Goal: Check status: Check status

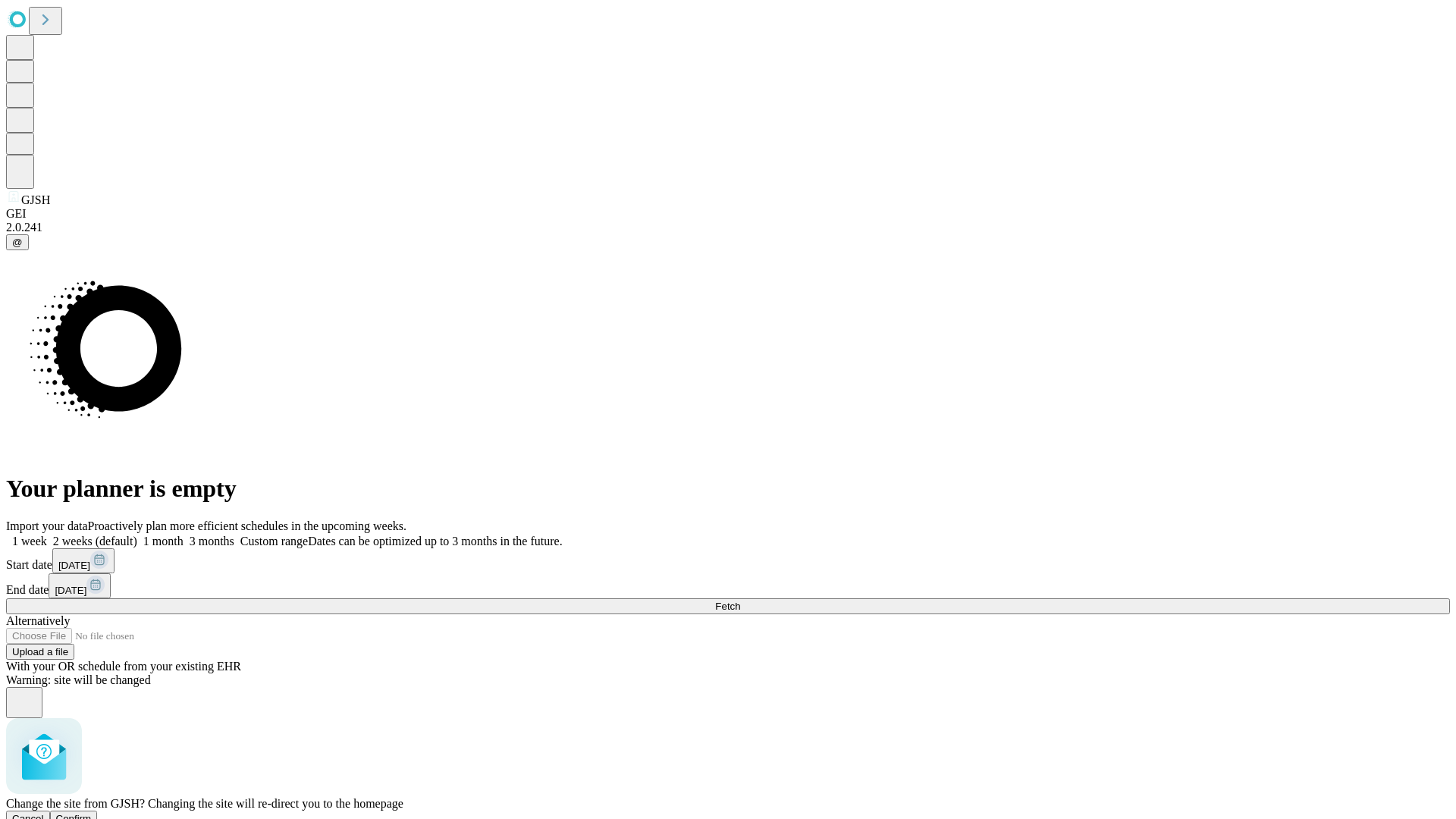
click at [92, 813] on span "Confirm" at bounding box center [74, 818] width 36 height 12
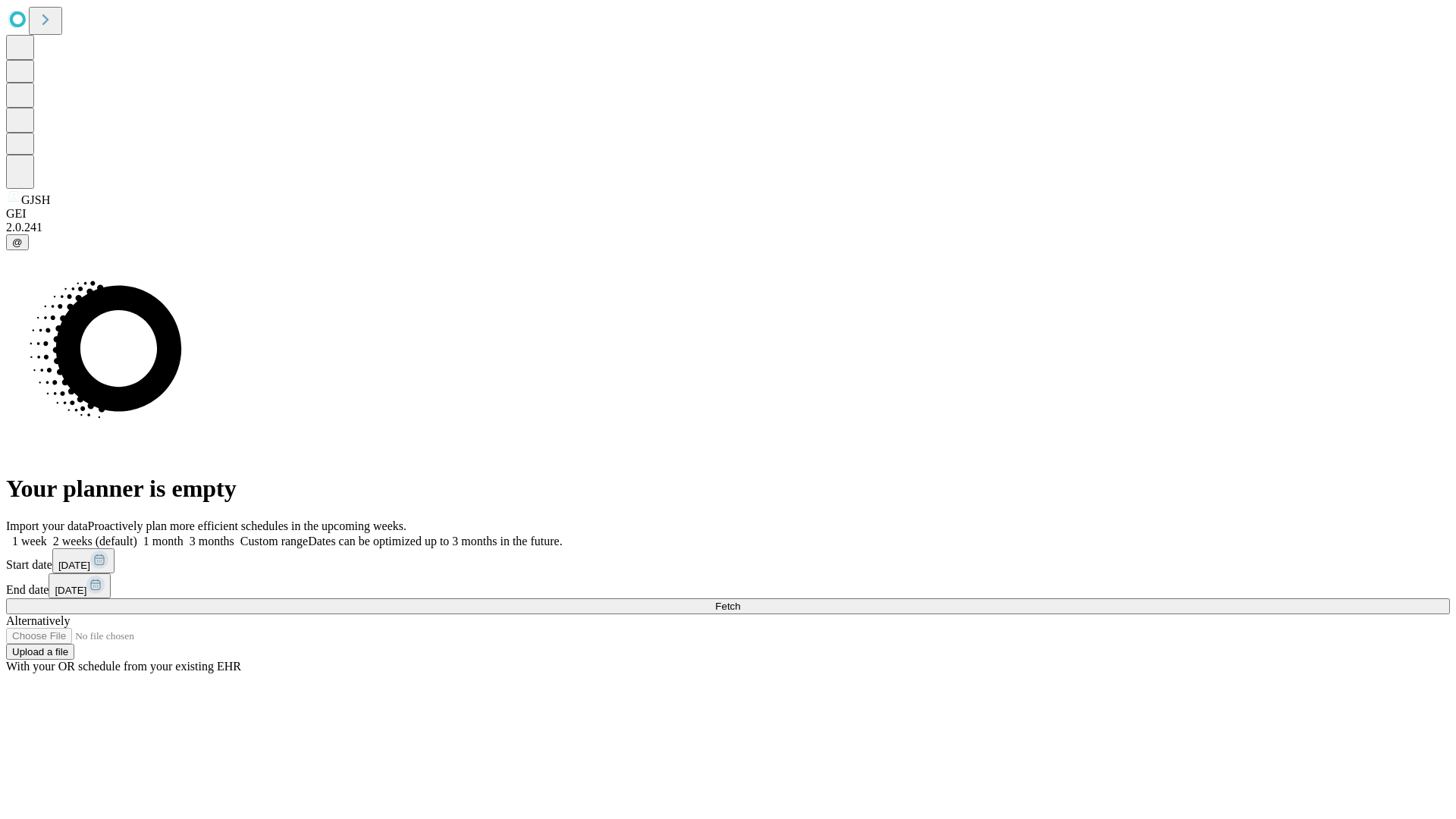
click at [137, 534] on label "2 weeks (default)" at bounding box center [92, 541] width 90 height 13
click at [740, 601] on span "Fetch" at bounding box center [728, 606] width 25 height 12
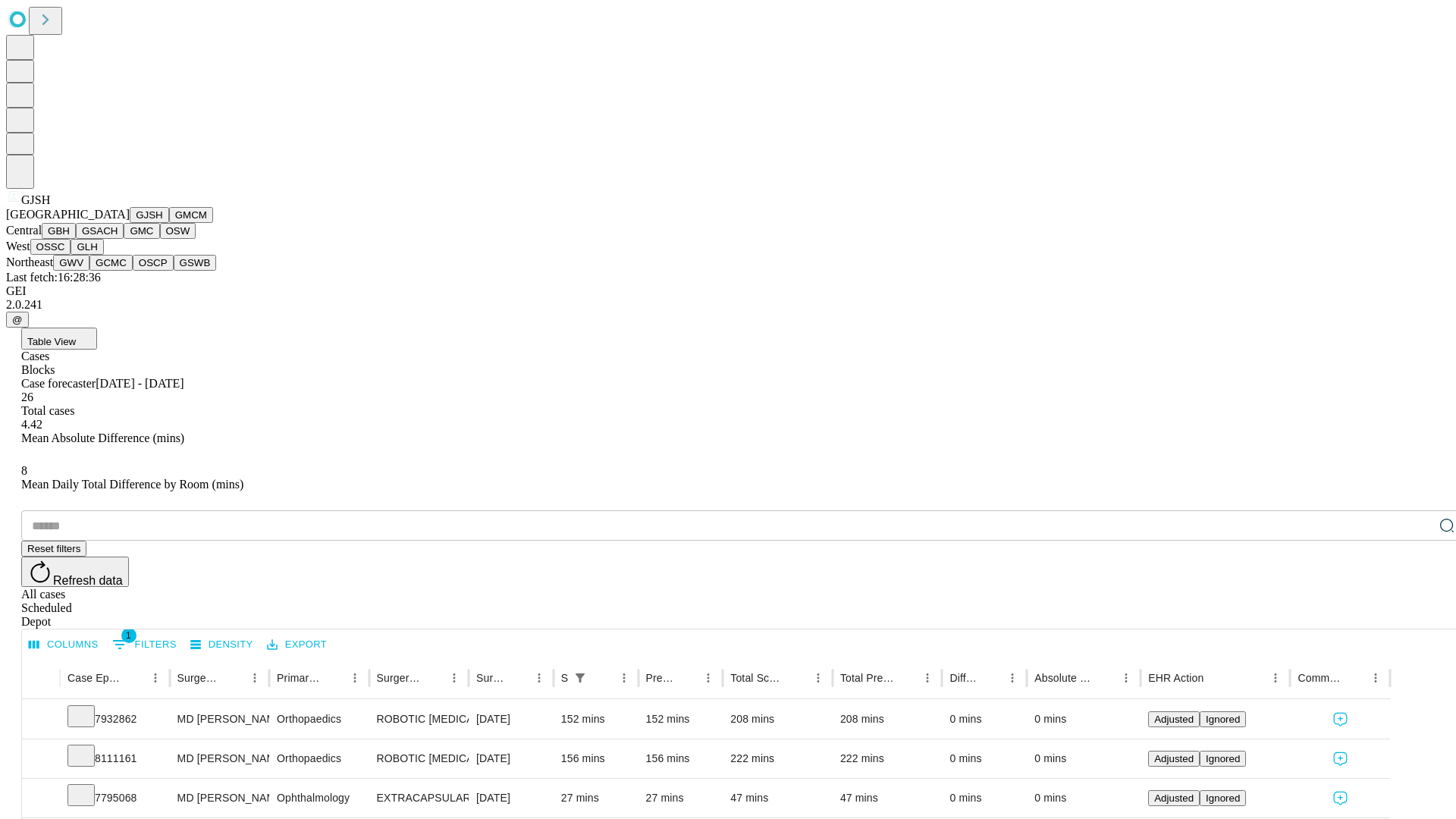
click at [169, 223] on button "GMCM" at bounding box center [191, 215] width 44 height 16
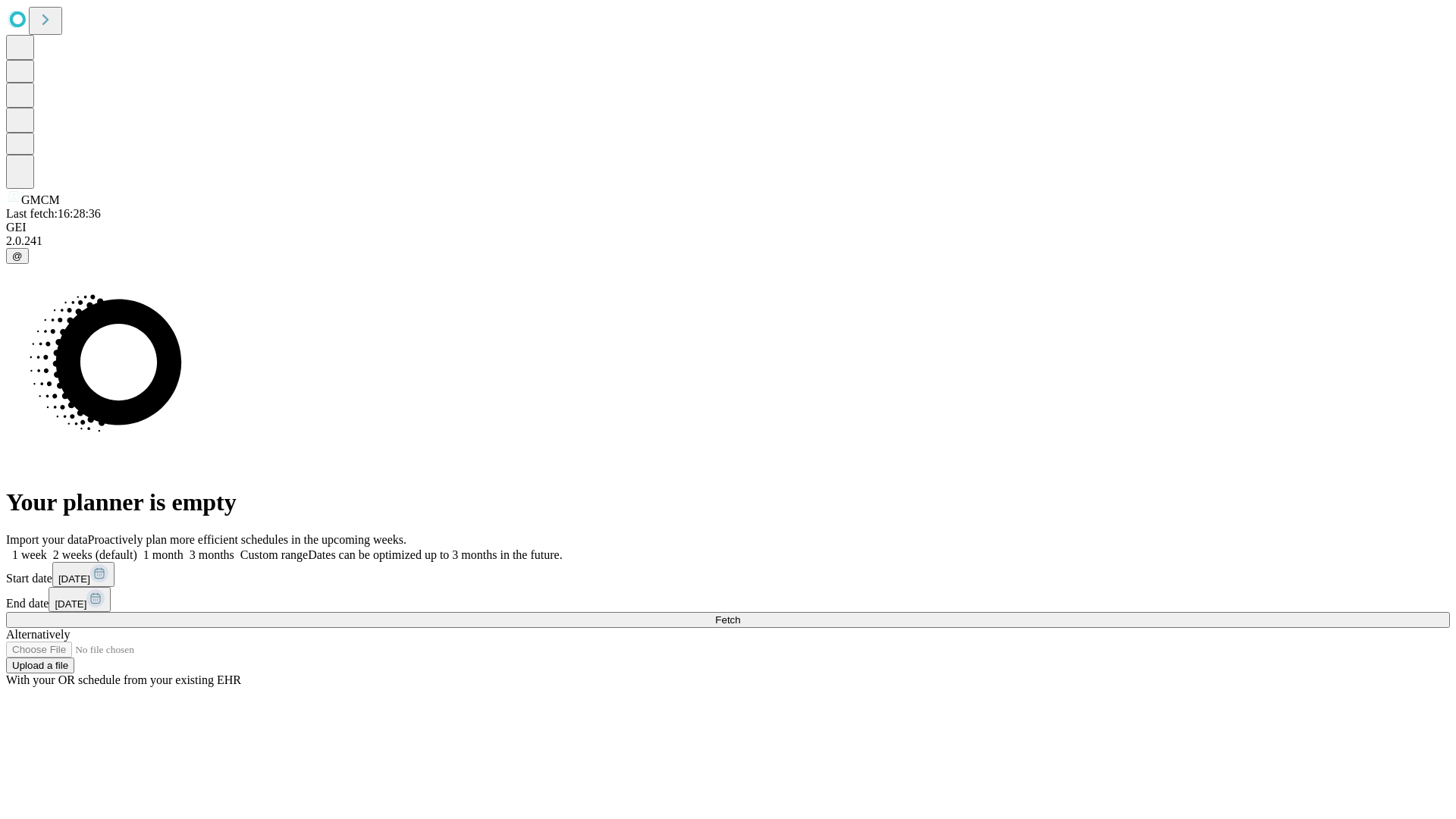
click at [137, 549] on label "2 weeks (default)" at bounding box center [92, 555] width 90 height 13
click at [740, 614] on span "Fetch" at bounding box center [728, 620] width 25 height 12
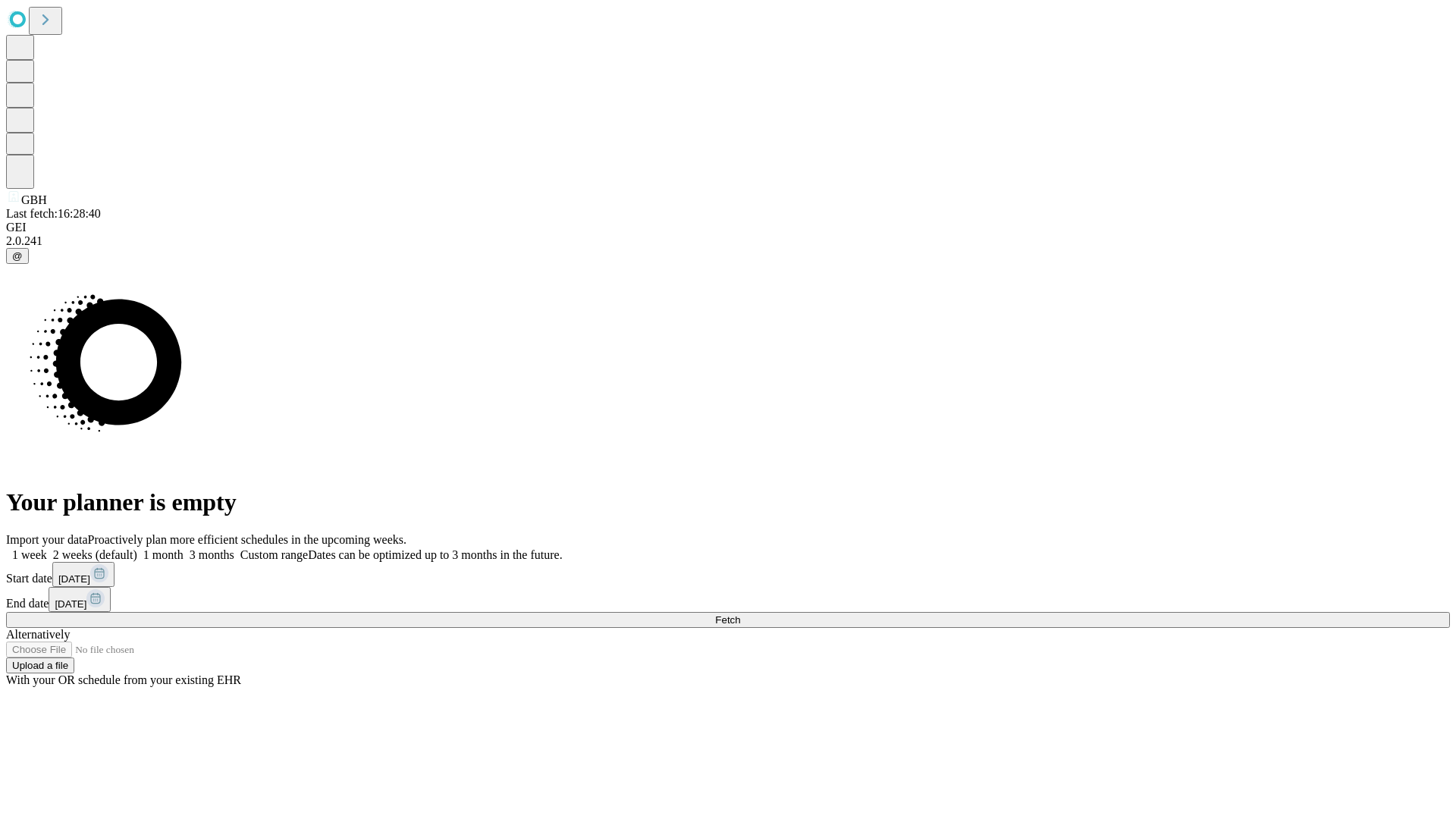
click at [137, 549] on label "2 weeks (default)" at bounding box center [92, 555] width 90 height 13
click at [740, 614] on span "Fetch" at bounding box center [728, 620] width 25 height 12
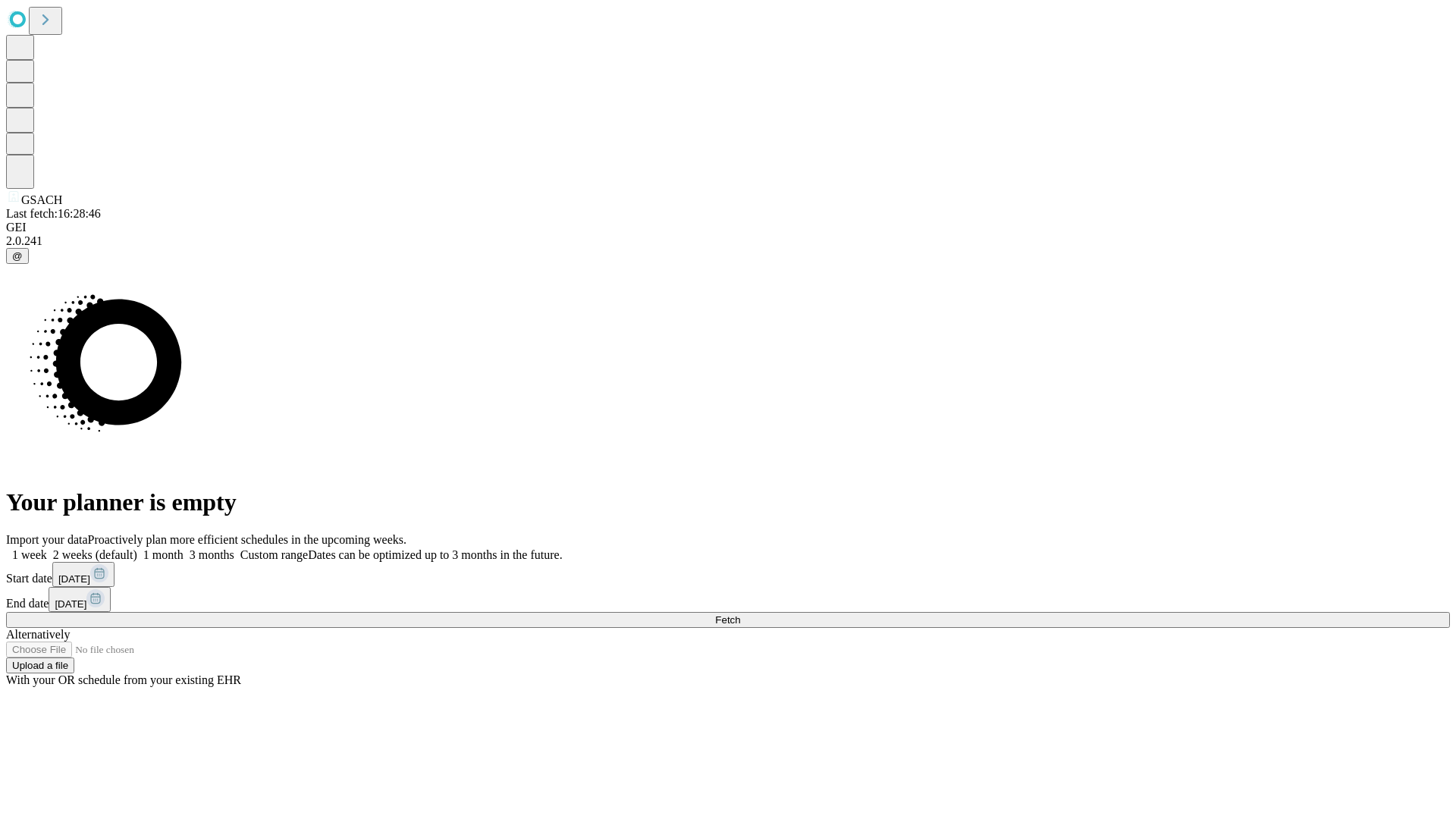
click at [137, 549] on label "2 weeks (default)" at bounding box center [92, 555] width 90 height 13
click at [740, 614] on span "Fetch" at bounding box center [728, 620] width 25 height 12
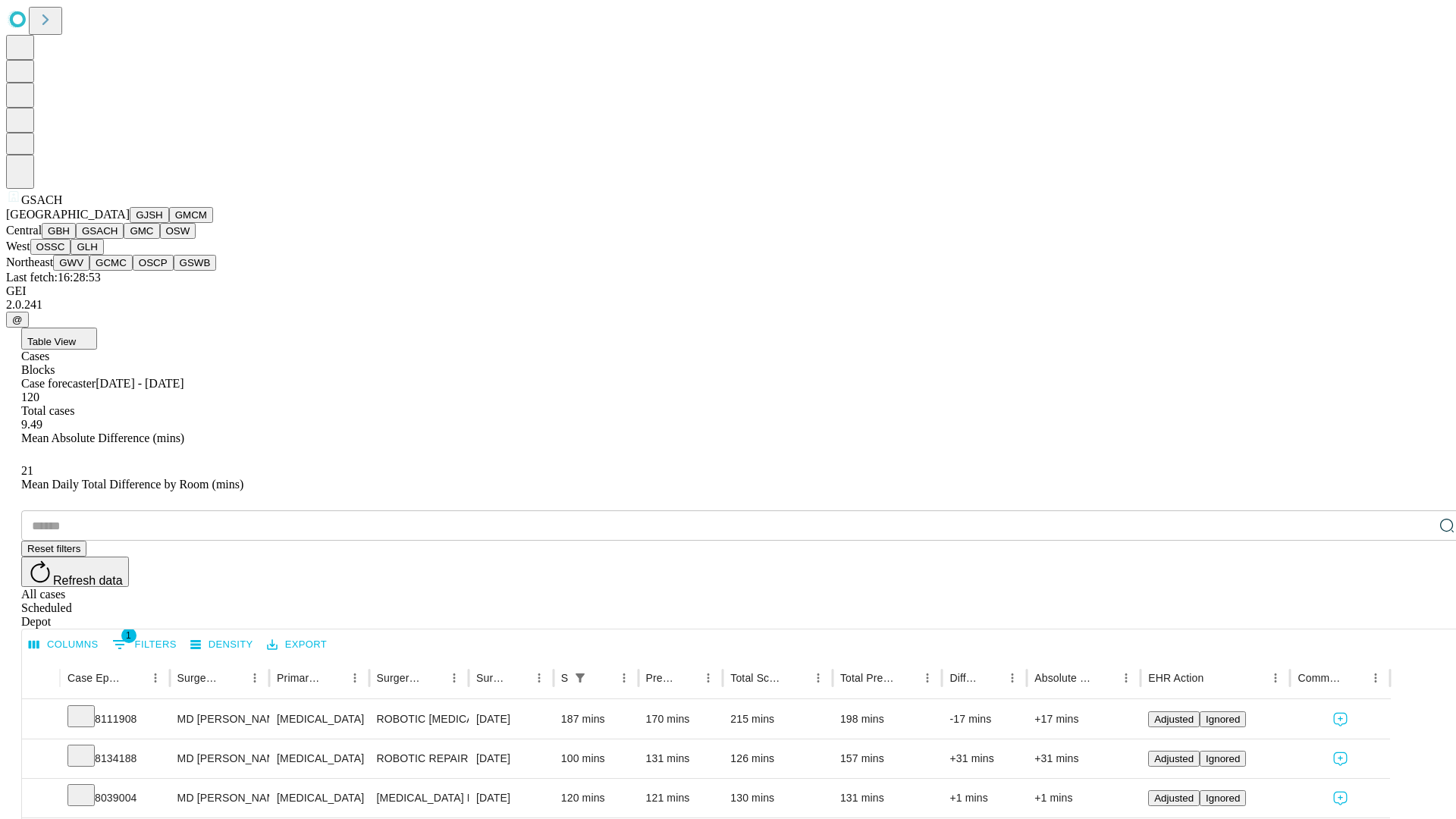
click at [123, 239] on button "GMC" at bounding box center [141, 231] width 36 height 16
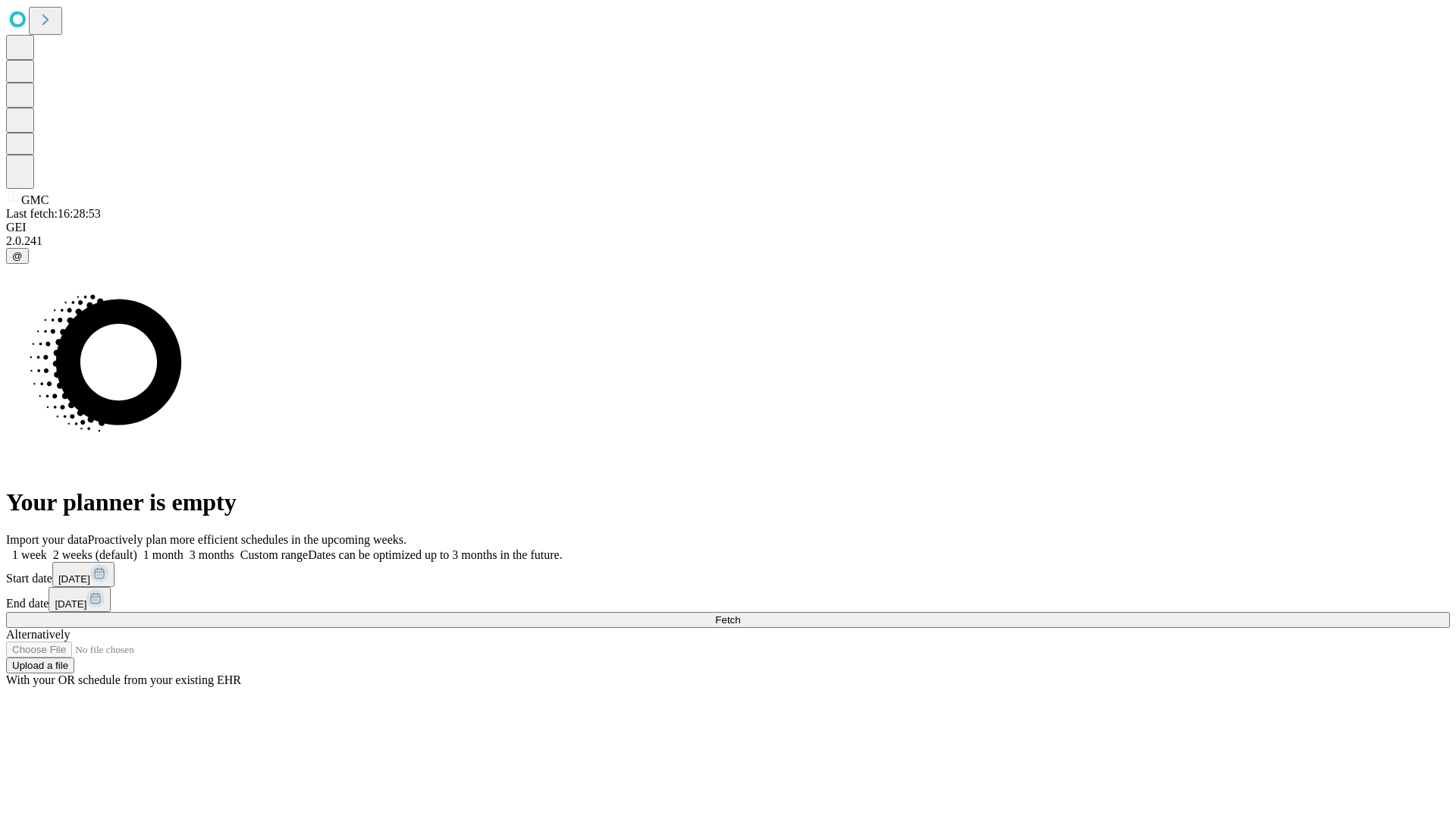
click at [137, 549] on label "2 weeks (default)" at bounding box center [92, 555] width 90 height 13
click at [740, 614] on span "Fetch" at bounding box center [728, 620] width 25 height 12
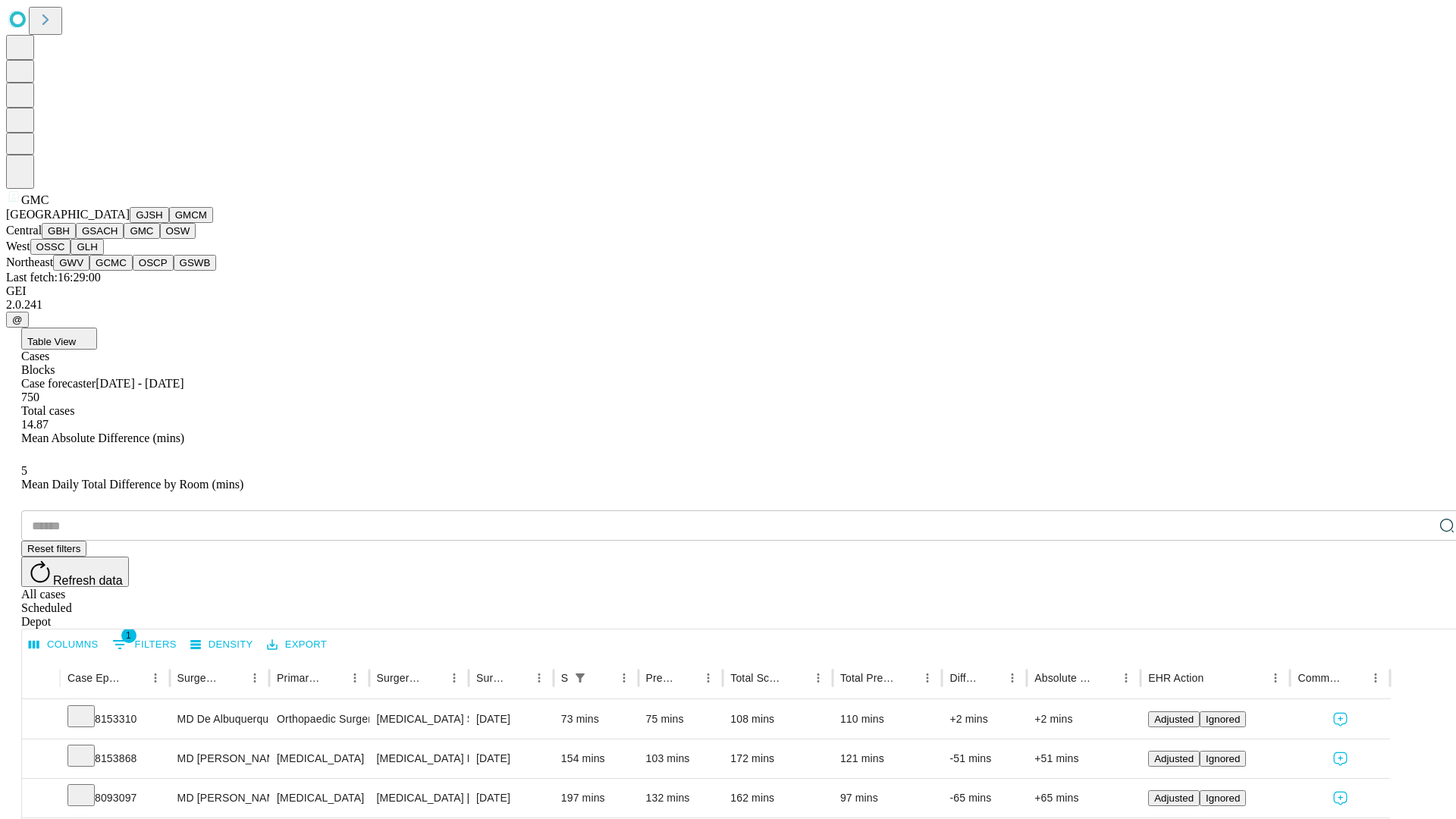
click at [160, 239] on button "OSW" at bounding box center [178, 231] width 36 height 16
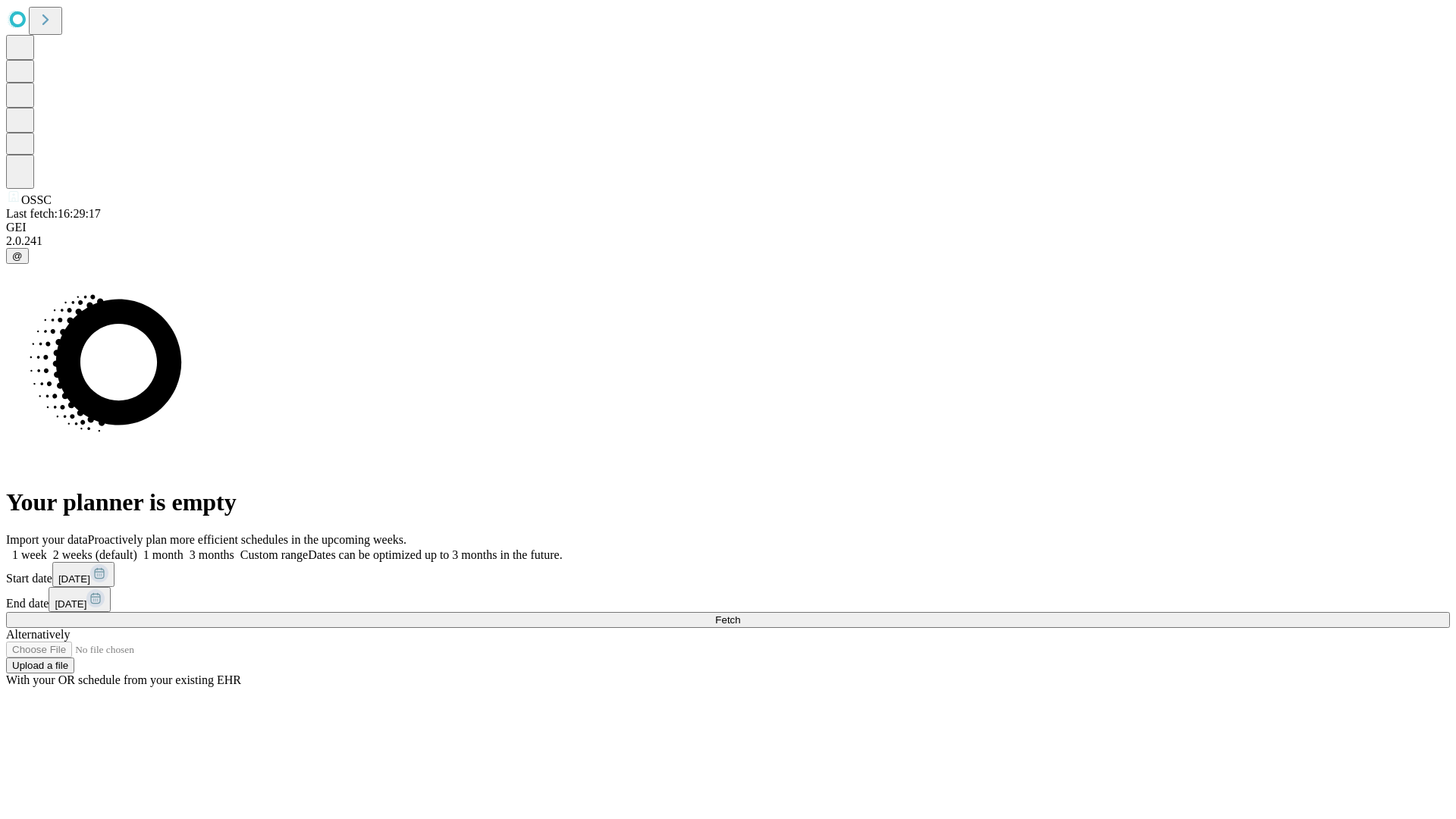
click at [137, 549] on label "2 weeks (default)" at bounding box center [92, 555] width 90 height 13
click at [740, 614] on span "Fetch" at bounding box center [728, 620] width 25 height 12
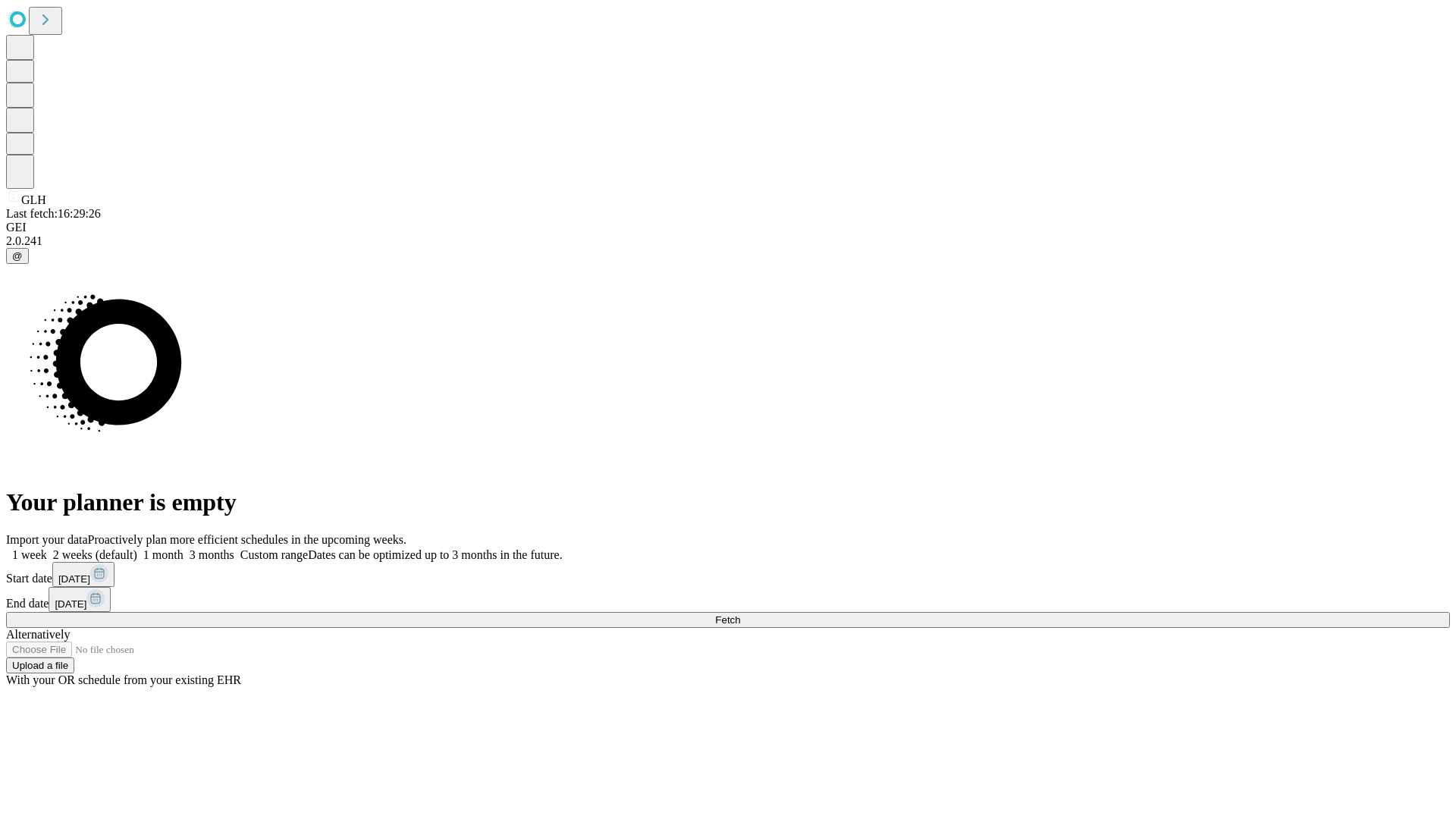
click at [137, 549] on label "2 weeks (default)" at bounding box center [92, 555] width 90 height 13
click at [740, 614] on span "Fetch" at bounding box center [728, 620] width 25 height 12
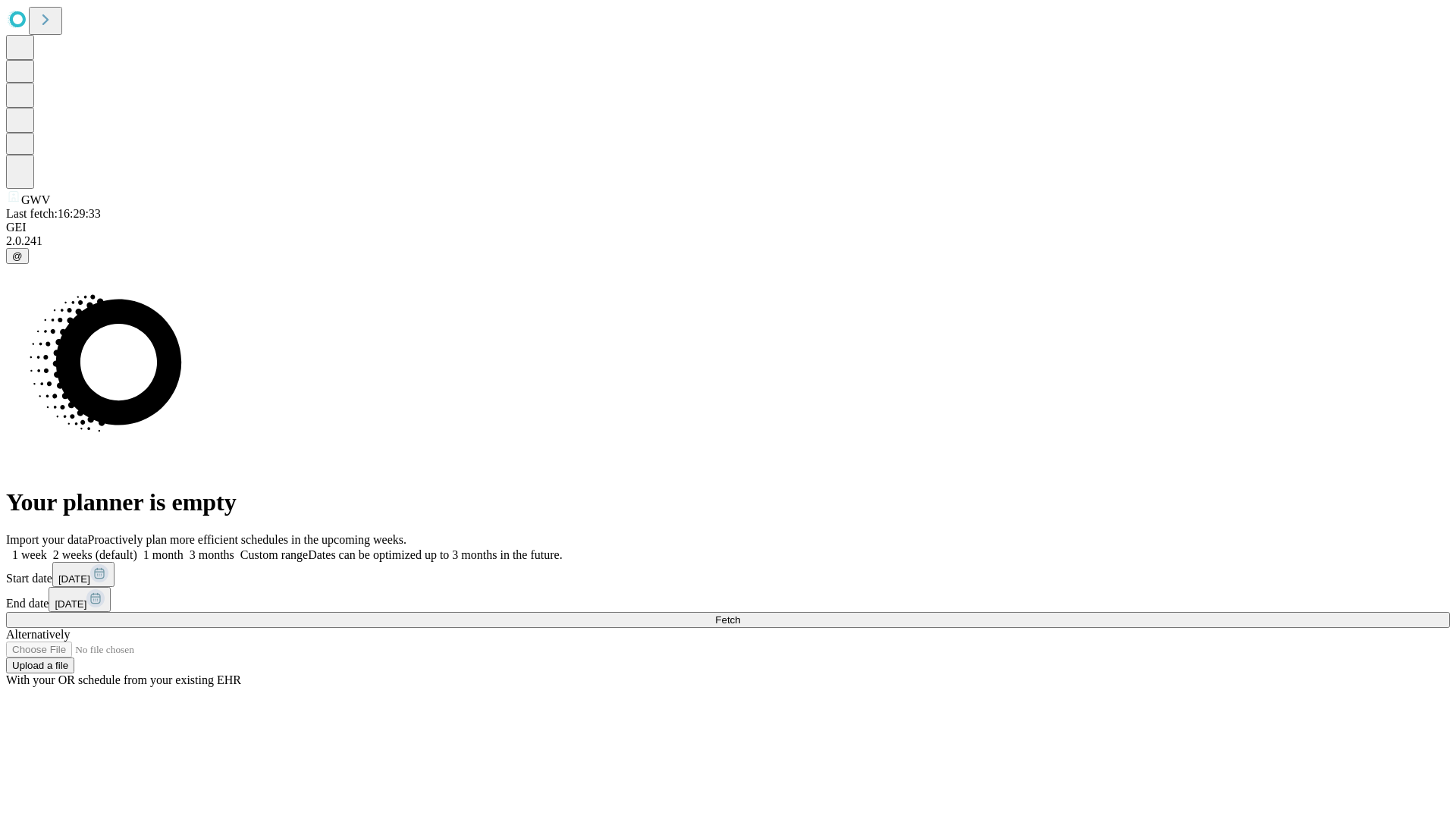
click at [137, 549] on label "2 weeks (default)" at bounding box center [92, 555] width 90 height 13
click at [740, 614] on span "Fetch" at bounding box center [728, 620] width 25 height 12
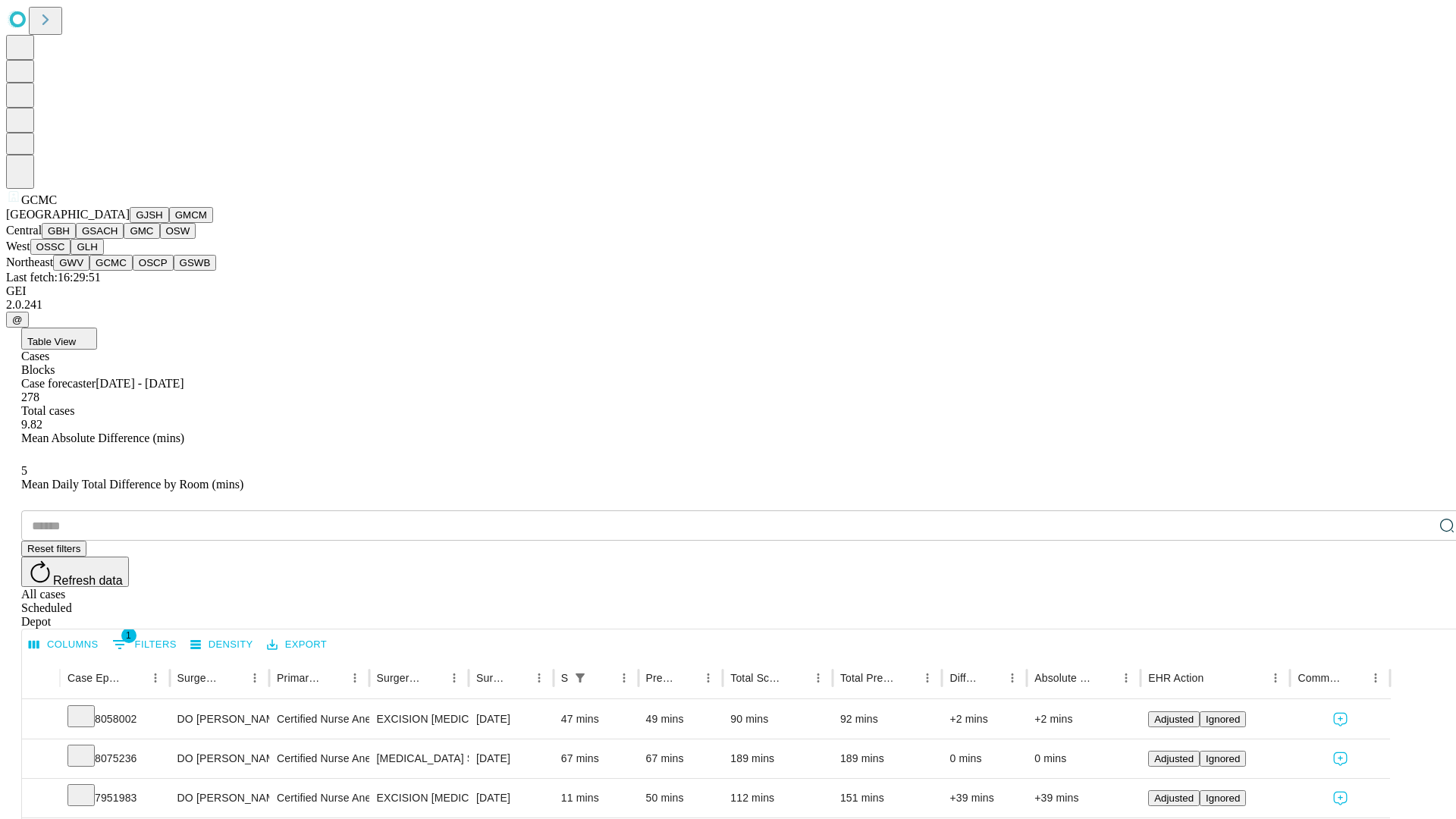
click at [132, 270] on button "OSCP" at bounding box center [152, 263] width 41 height 16
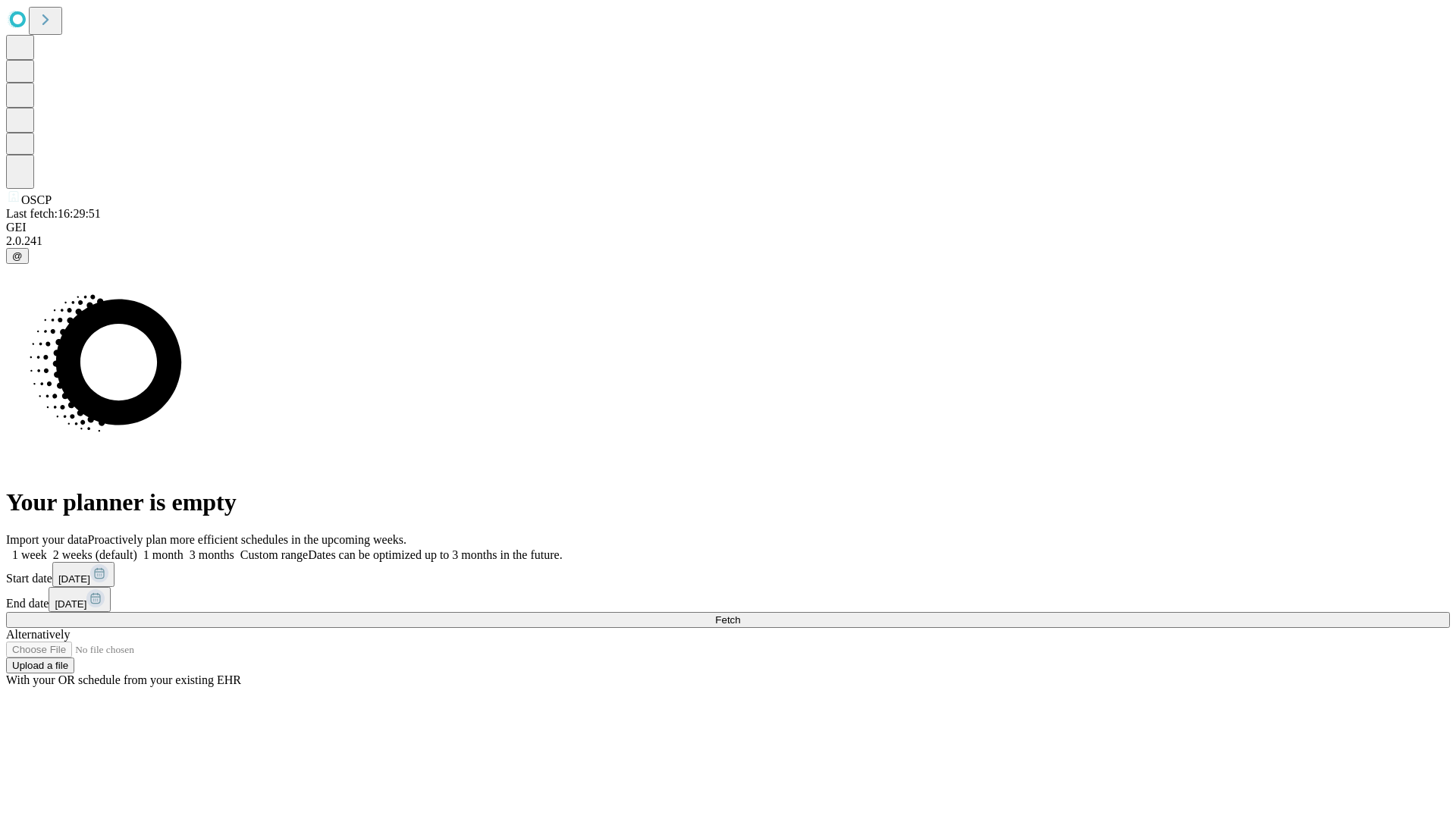
click at [137, 549] on label "2 weeks (default)" at bounding box center [92, 555] width 90 height 13
click at [740, 614] on span "Fetch" at bounding box center [728, 620] width 25 height 12
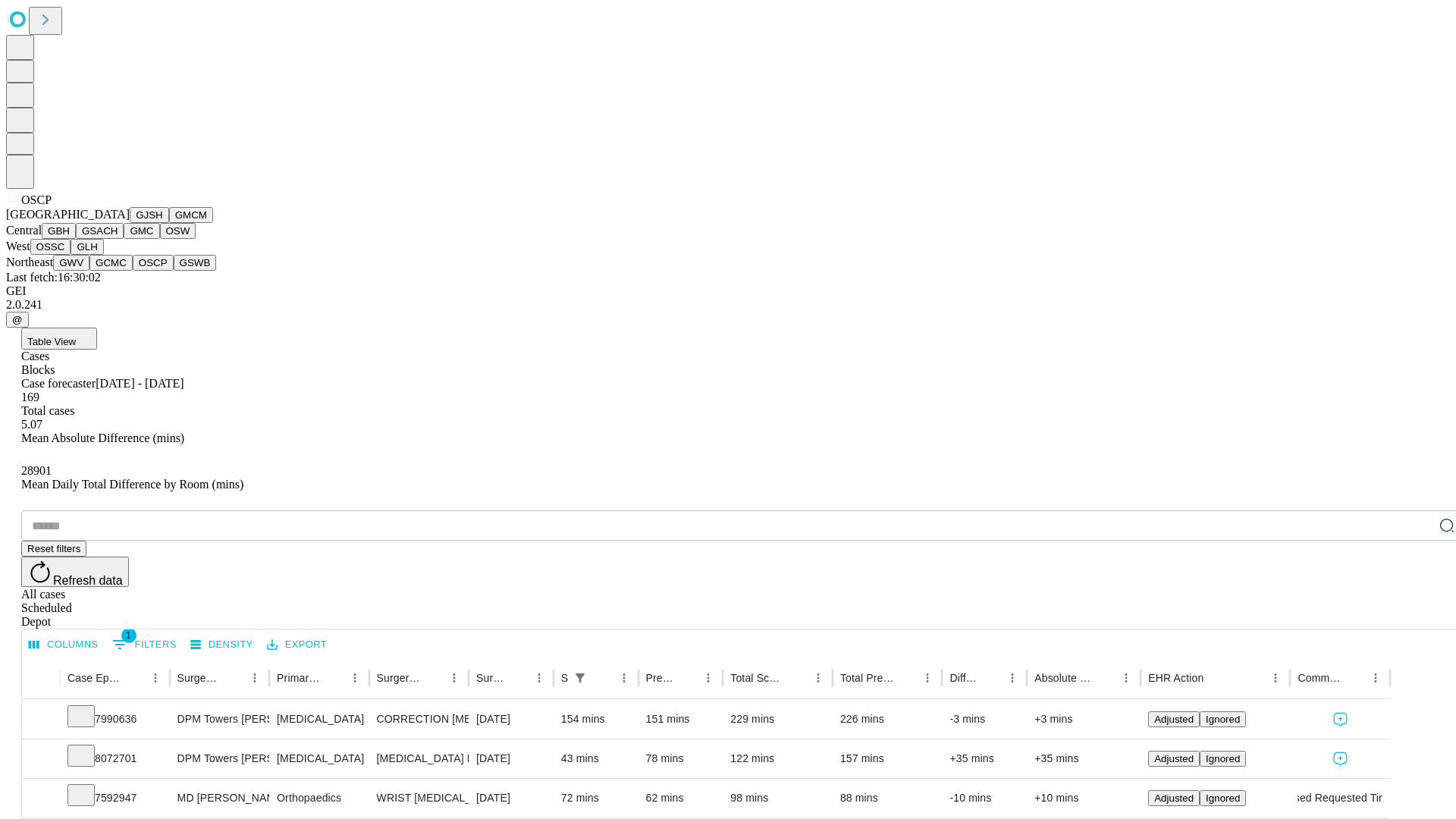
click at [174, 270] on button "GSWB" at bounding box center [196, 263] width 43 height 16
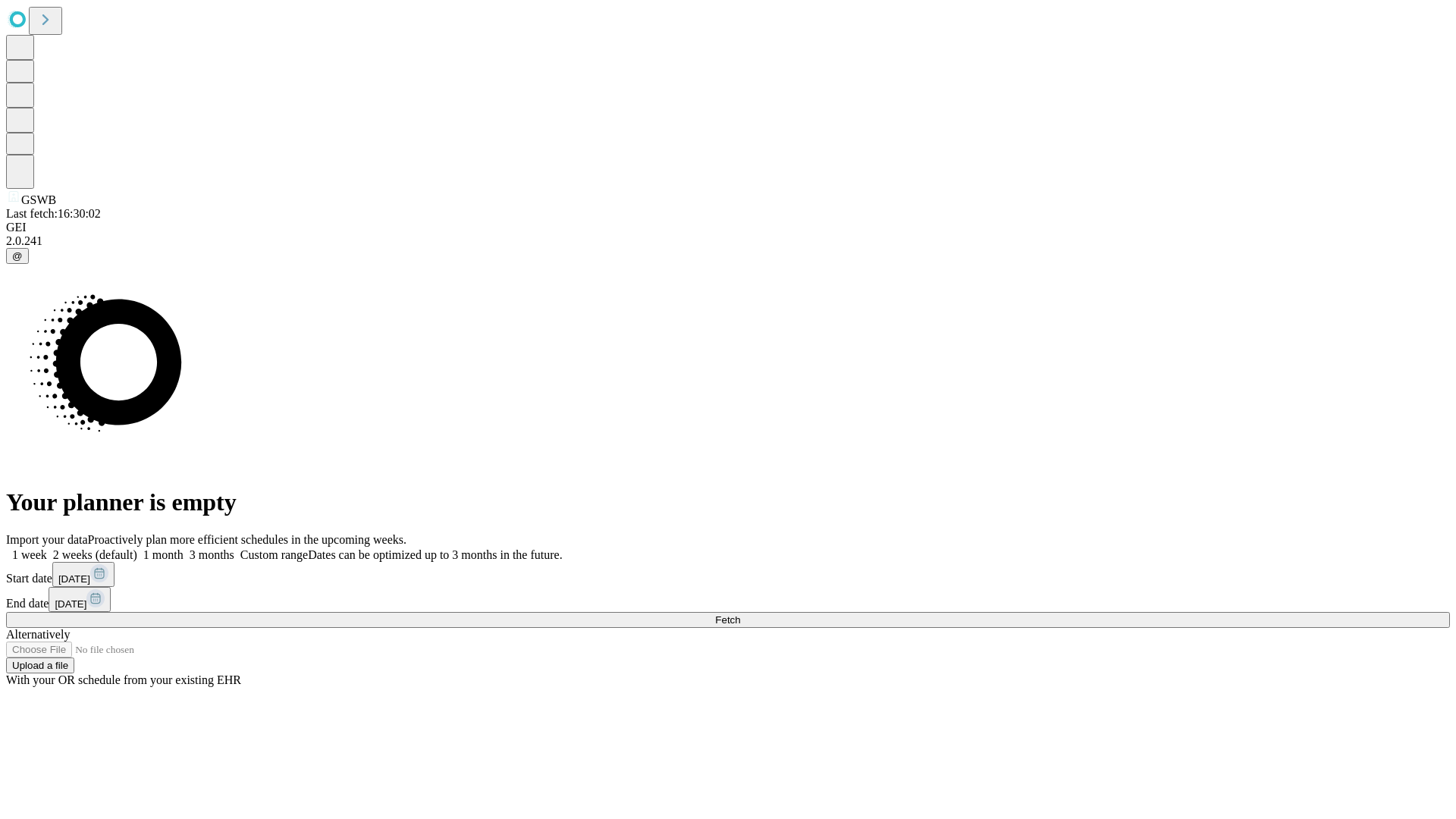
click at [740, 614] on span "Fetch" at bounding box center [728, 620] width 25 height 12
